Goal: Transaction & Acquisition: Purchase product/service

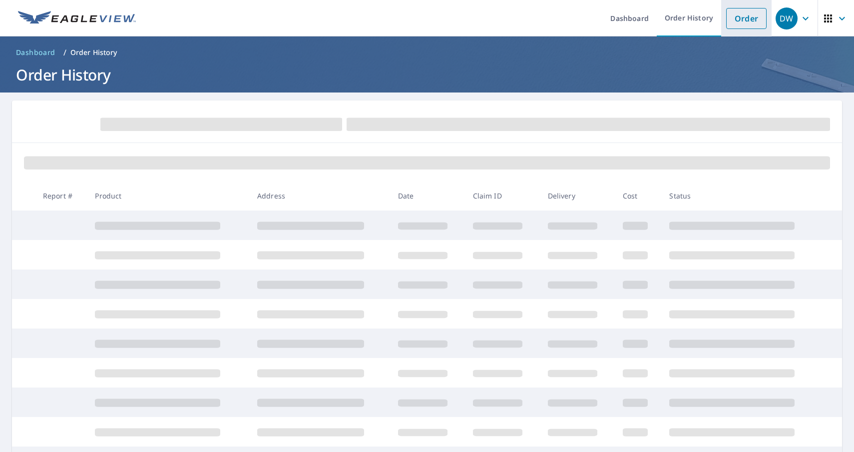
click at [753, 21] on link "Order" at bounding box center [747, 18] width 40 height 21
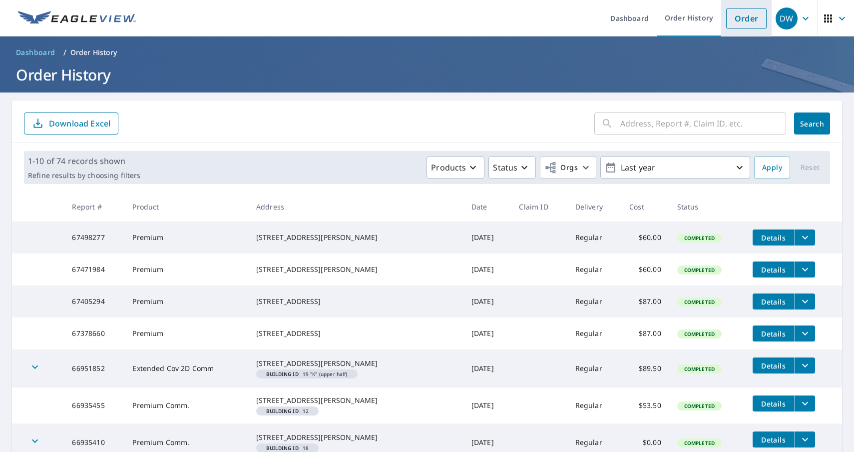
click at [743, 19] on link "Order" at bounding box center [747, 18] width 40 height 21
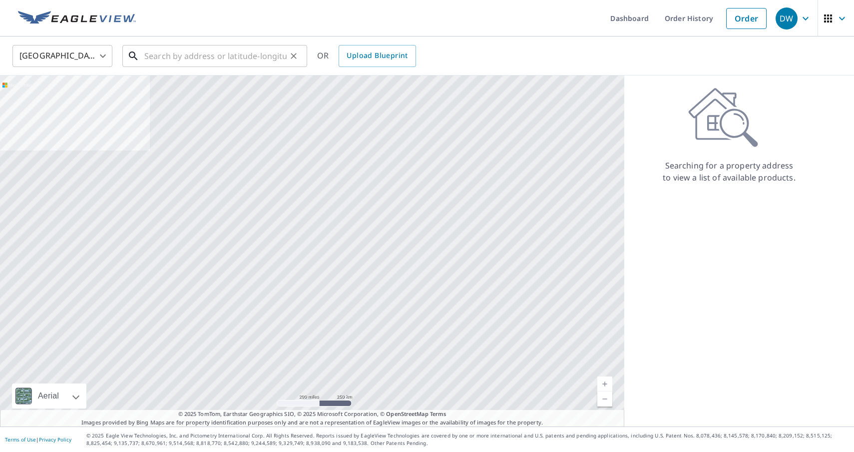
click at [230, 53] on input "text" at bounding box center [215, 56] width 142 height 28
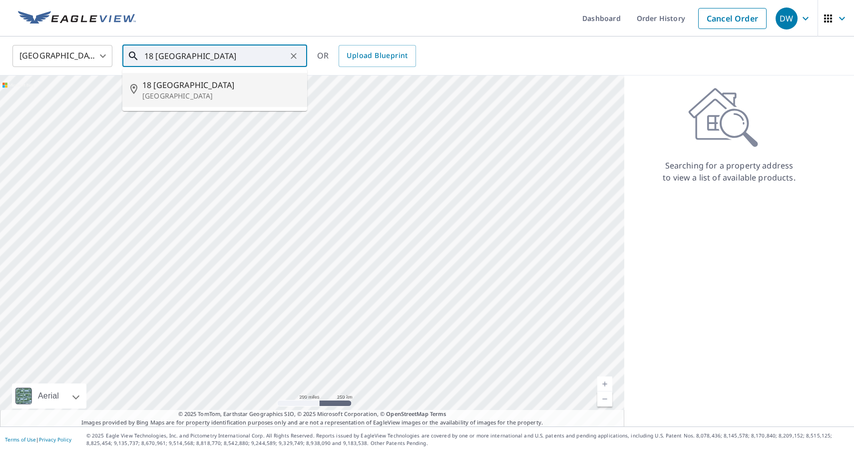
click at [197, 93] on p "[GEOGRAPHIC_DATA]" at bounding box center [220, 96] width 157 height 10
type input "[STREET_ADDRESS]"
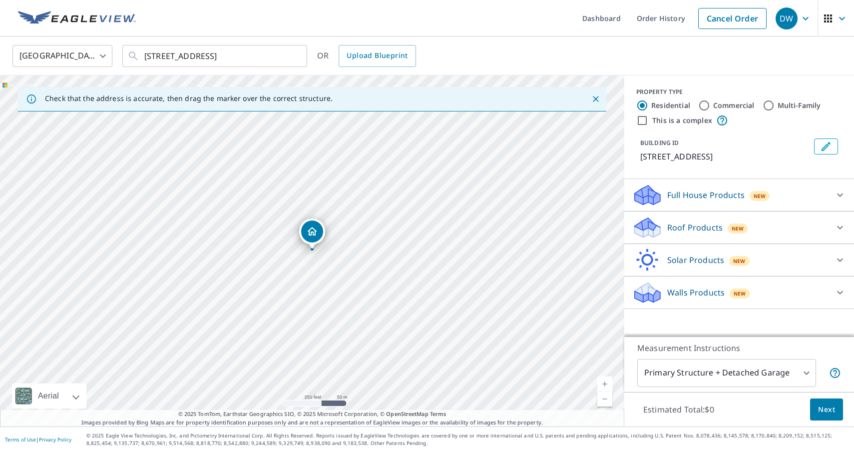
click at [606, 386] on link "Current Level 17, Zoom In" at bounding box center [605, 383] width 15 height 15
click at [606, 386] on link "Current Level 18, Zoom In" at bounding box center [605, 383] width 15 height 15
click at [606, 386] on link "Current Level 19, Zoom In" at bounding box center [605, 383] width 15 height 15
click at [694, 226] on p "Roof Products" at bounding box center [695, 227] width 55 height 12
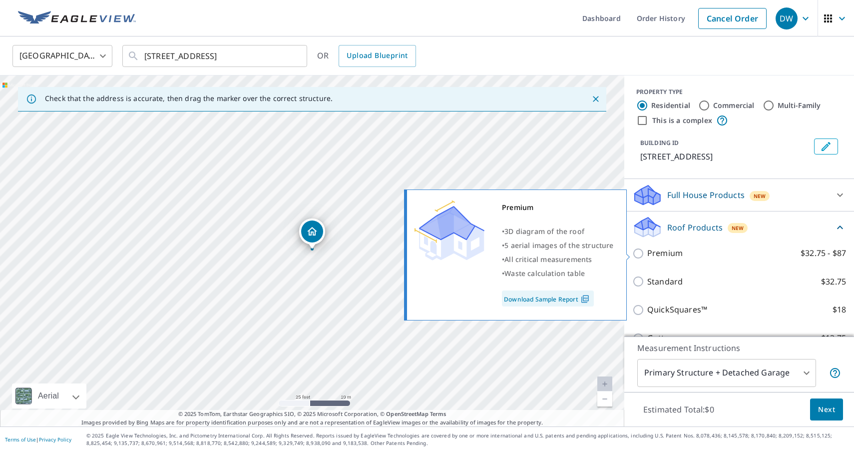
click at [638, 251] on input "Premium $32.75 - $87" at bounding box center [640, 253] width 15 height 12
checkbox input "true"
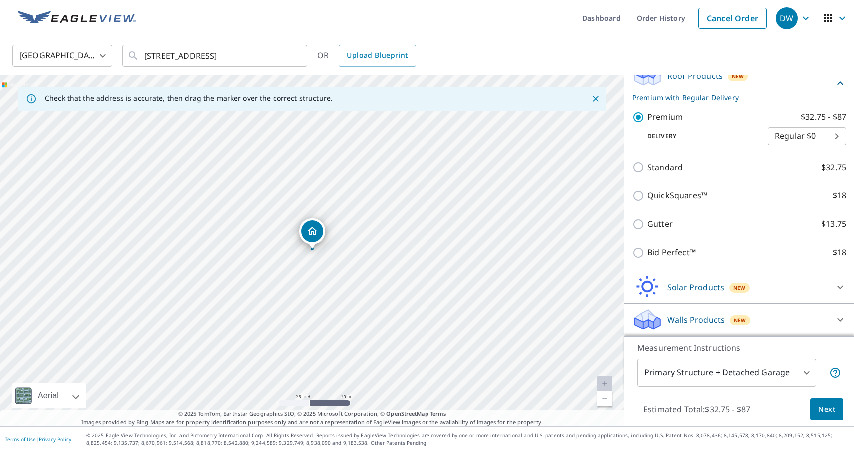
scroll to position [152, 0]
click at [822, 409] on span "Next" at bounding box center [826, 409] width 17 height 12
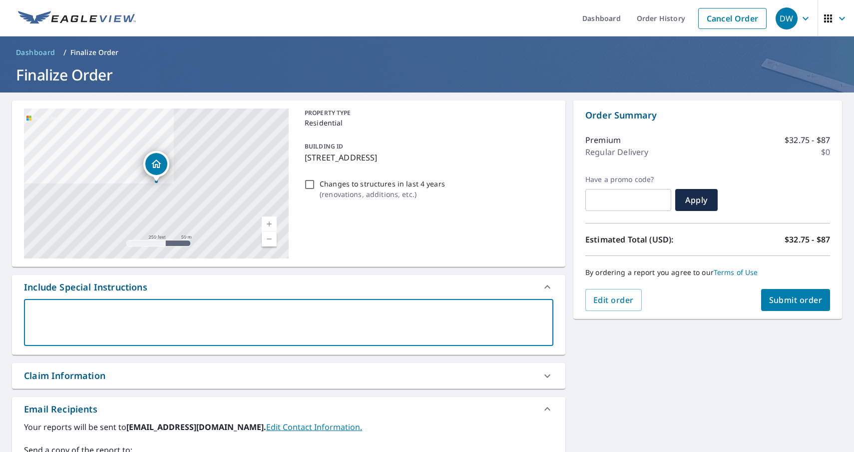
click at [132, 309] on textarea at bounding box center [289, 322] width 516 height 28
type textarea "T"
type textarea "x"
type textarea "Th"
type textarea "x"
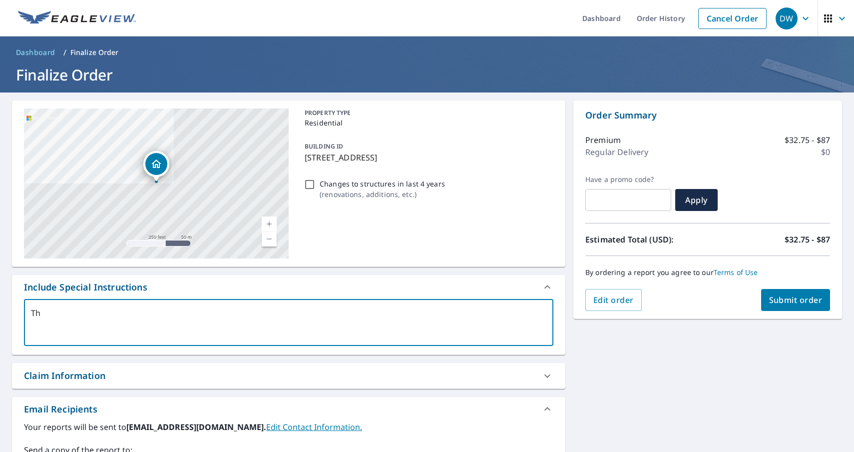
type textarea "Tha"
type textarea "x"
type textarea "Than"
type textarea "x"
type textarea "Thank"
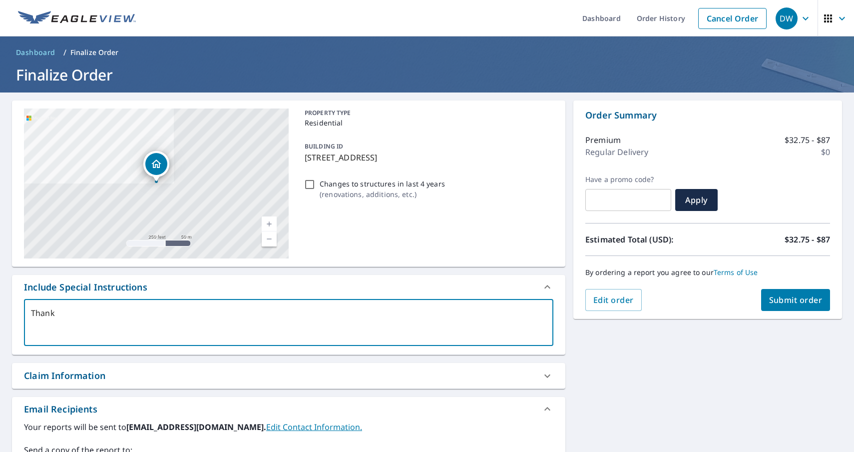
type textarea "x"
type textarea "Thank"
type textarea "x"
type textarea "Thank o"
type textarea "x"
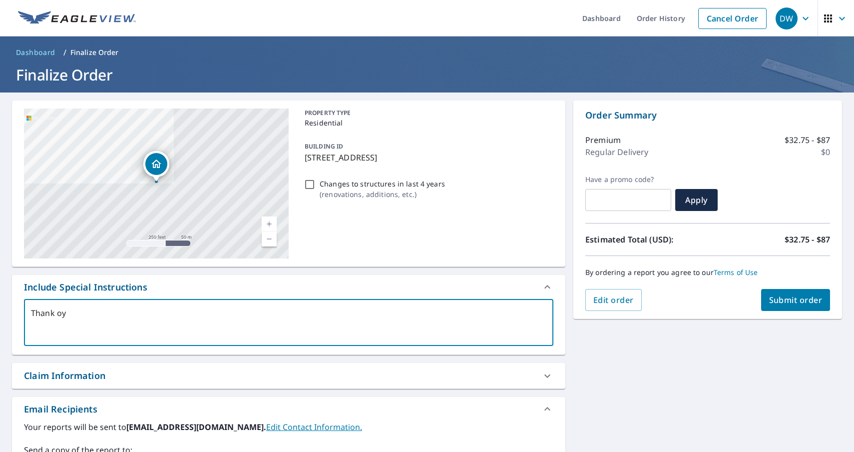
type textarea "Thank oyo"
type textarea "x"
type textarea "Thank oyou"
type textarea "x"
type textarea "Thank oyo"
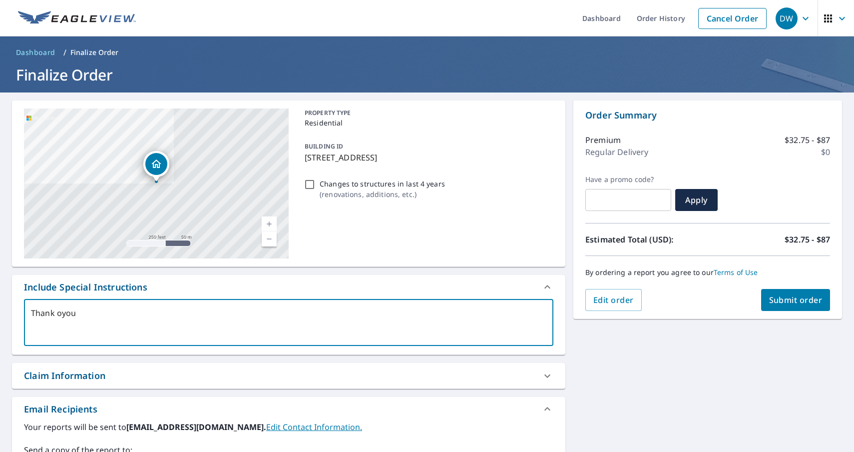
type textarea "x"
type textarea "Thank oy"
type textarea "x"
type textarea "Thank o"
type textarea "x"
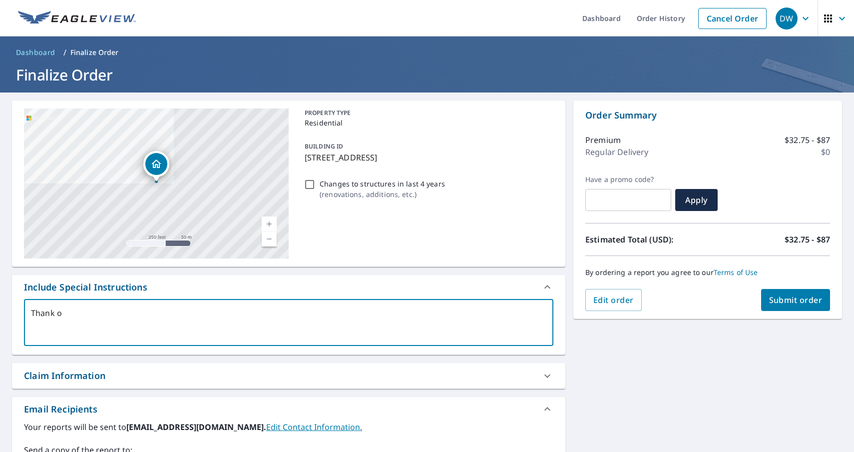
type textarea "Thank"
type textarea "x"
type textarea "Thank y"
type textarea "x"
type textarea "Thank yo"
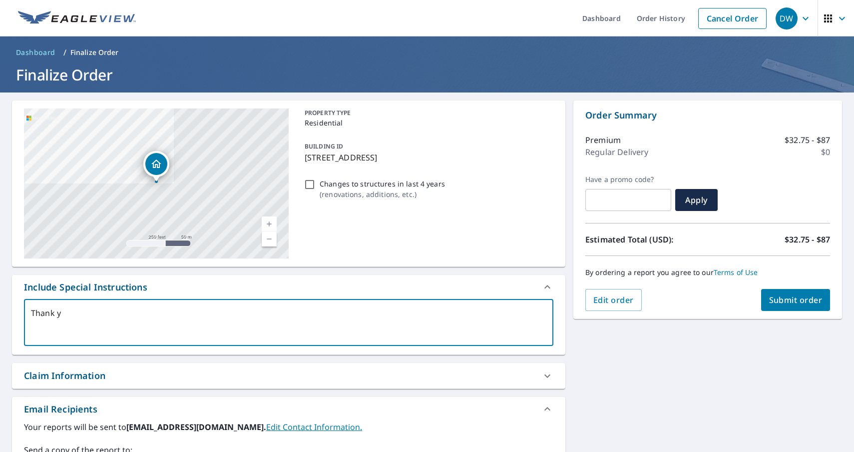
type textarea "x"
type textarea "Thank you"
type textarea "x"
type textarea "Thank you!"
type textarea "x"
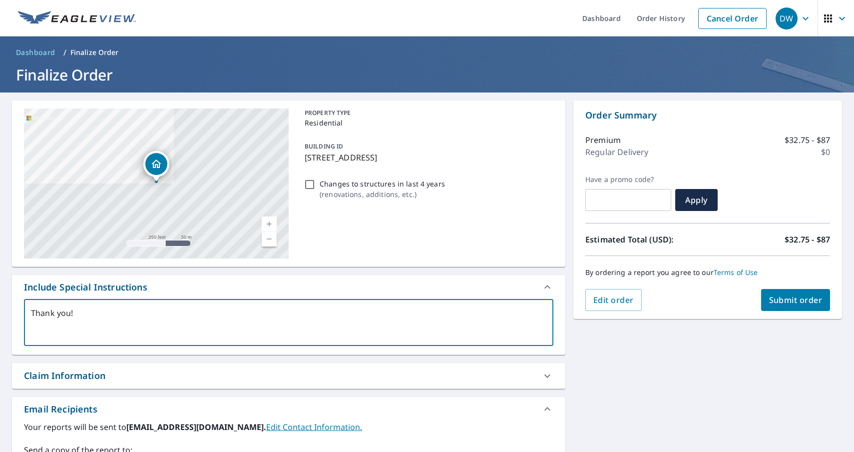
type textarea "Thank you!"
type textarea "x"
type textarea "Thank you! C"
type textarea "x"
type textarea "Thank you! CW"
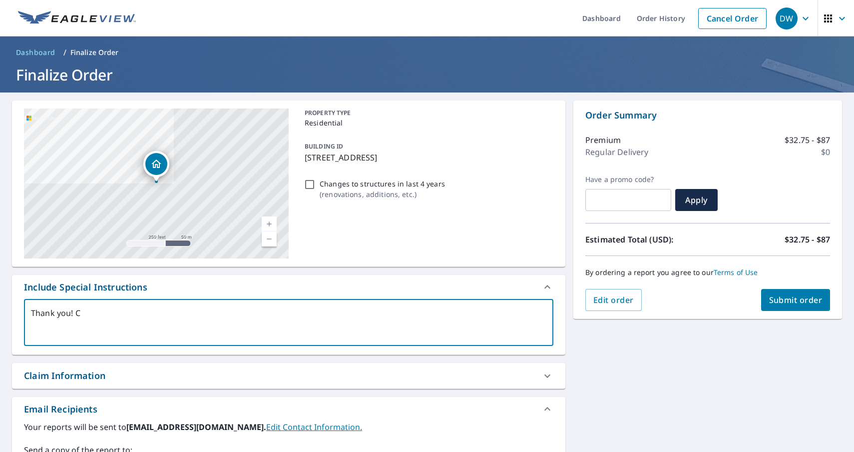
type textarea "x"
type textarea "Thank you! CW\"
type textarea "x"
type textarea "Thank you! CW\\"
type textarea "x"
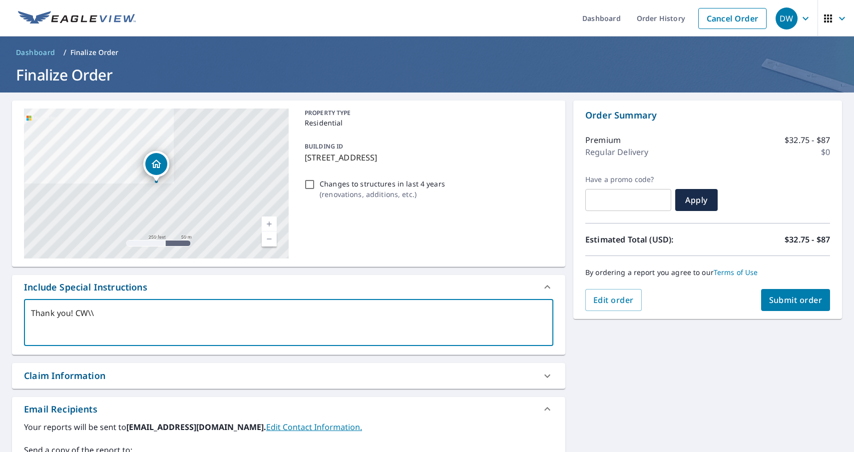
type textarea "Thank you! CW\"
type textarea "x"
type textarea "Thank you! CW"
type textarea "x"
type textarea "Thank you! C"
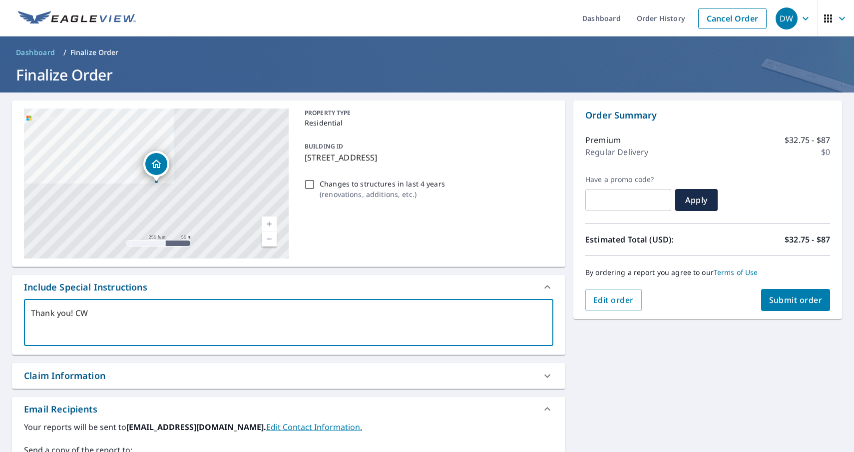
type textarea "x"
type textarea "Thank you!"
type textarea "x"
type textarea "Thank you!"
click at [788, 302] on span "Submit order" at bounding box center [795, 299] width 53 height 11
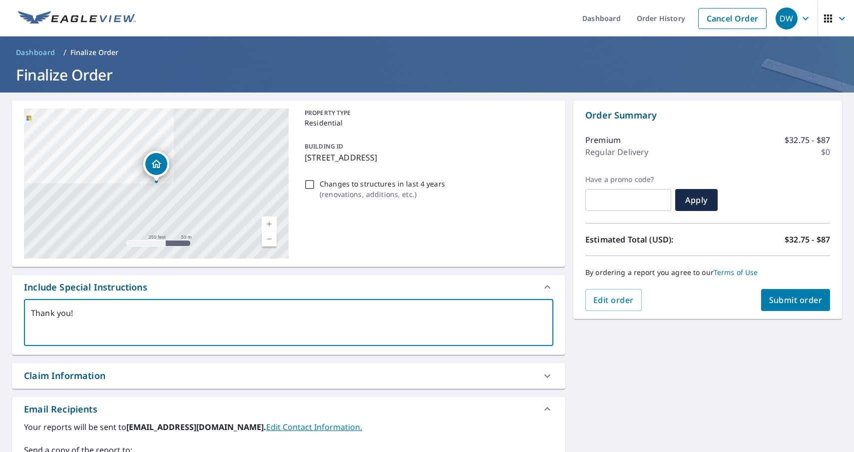
type textarea "x"
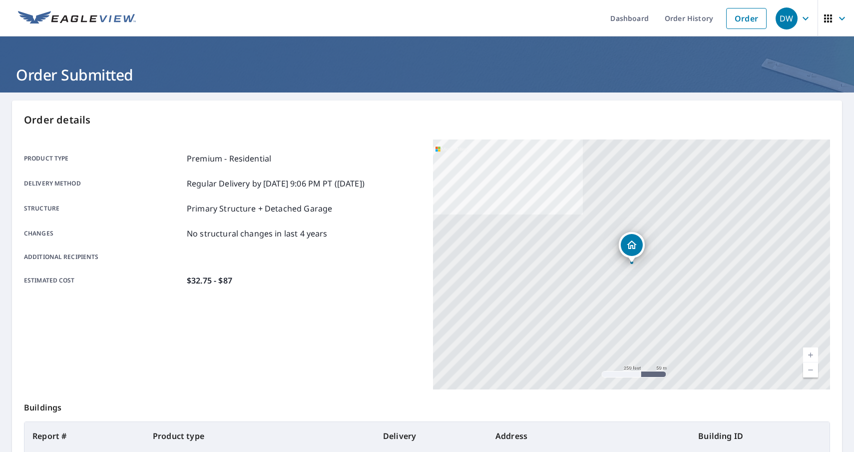
click at [805, 22] on icon "button" at bounding box center [806, 18] width 12 height 12
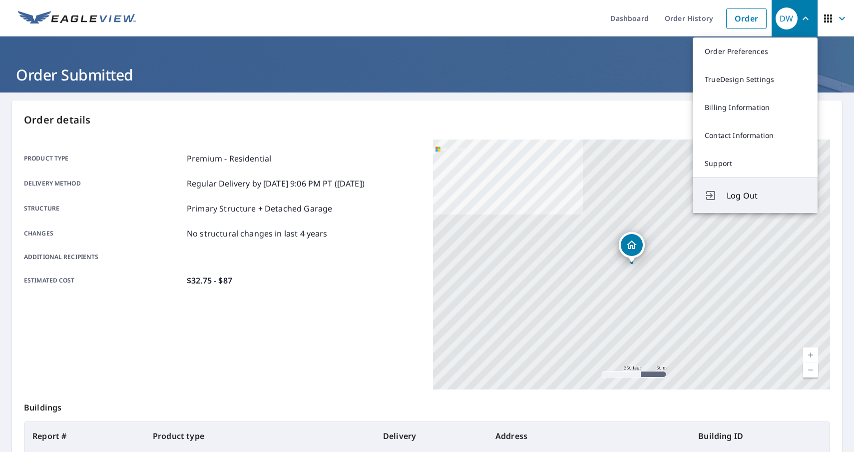
click at [749, 193] on span "Log Out" at bounding box center [766, 195] width 79 height 12
